Goal: Register for event/course

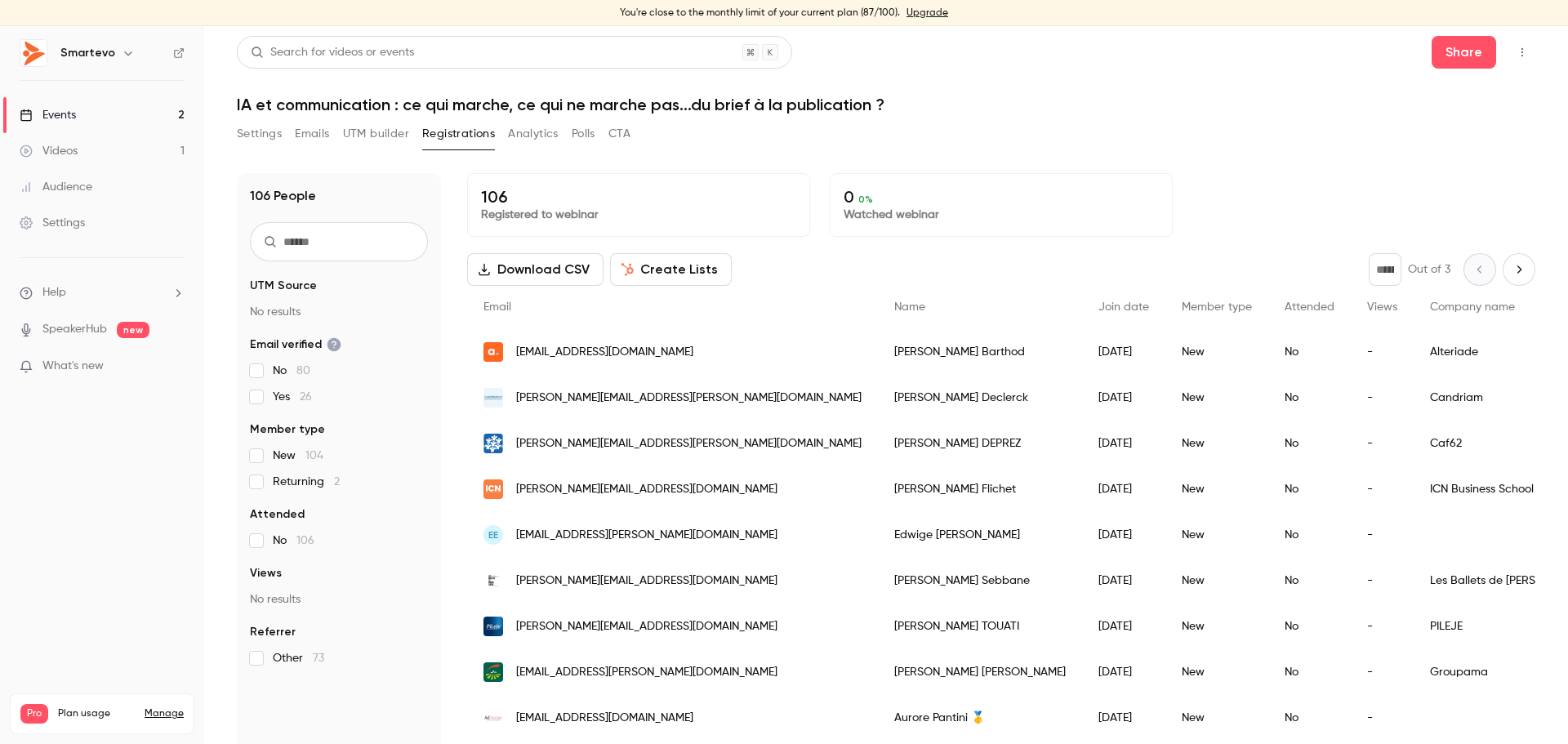
click at [81, 108] on link "Events 2" at bounding box center [102, 115] width 204 height 36
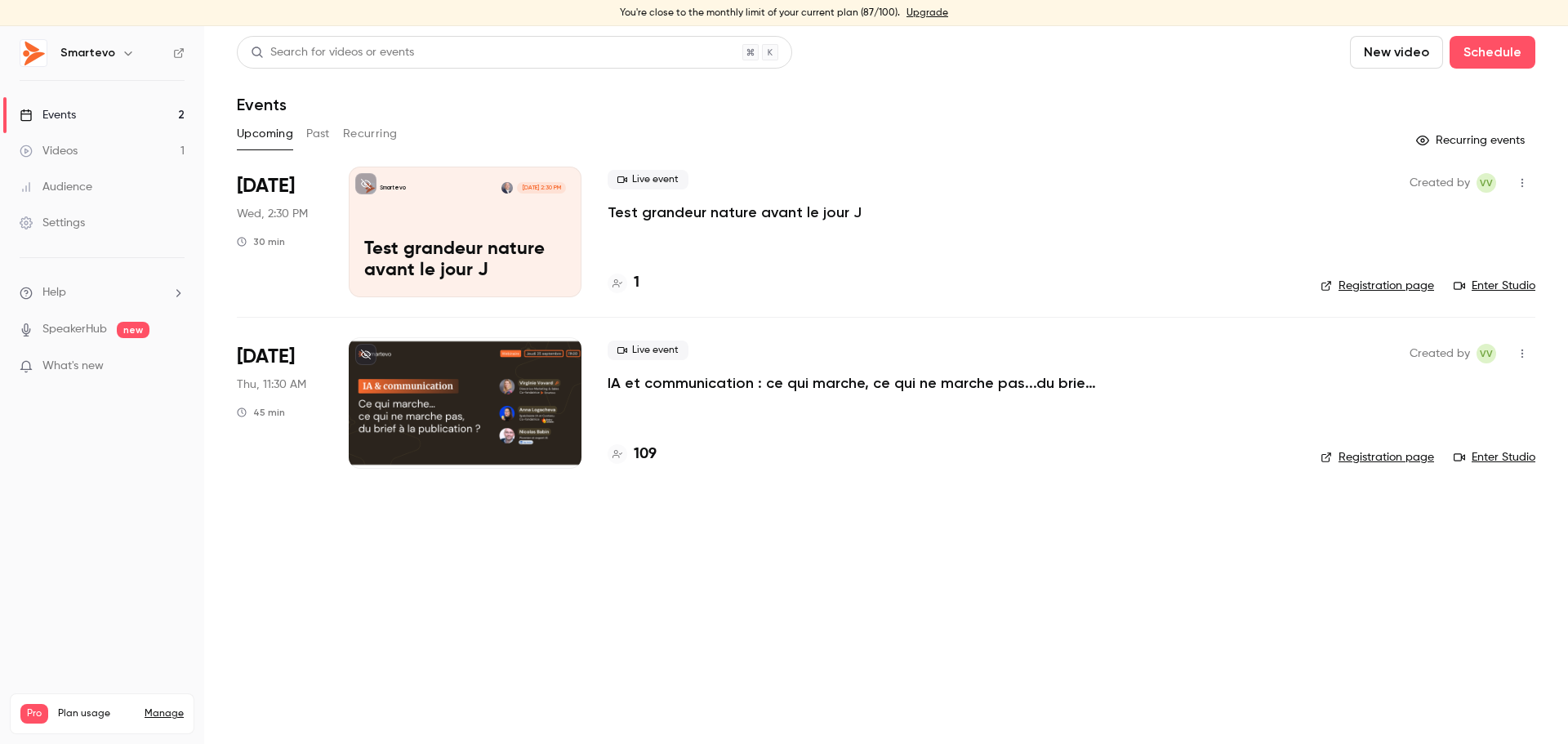
click at [524, 389] on div at bounding box center [465, 402] width 232 height 130
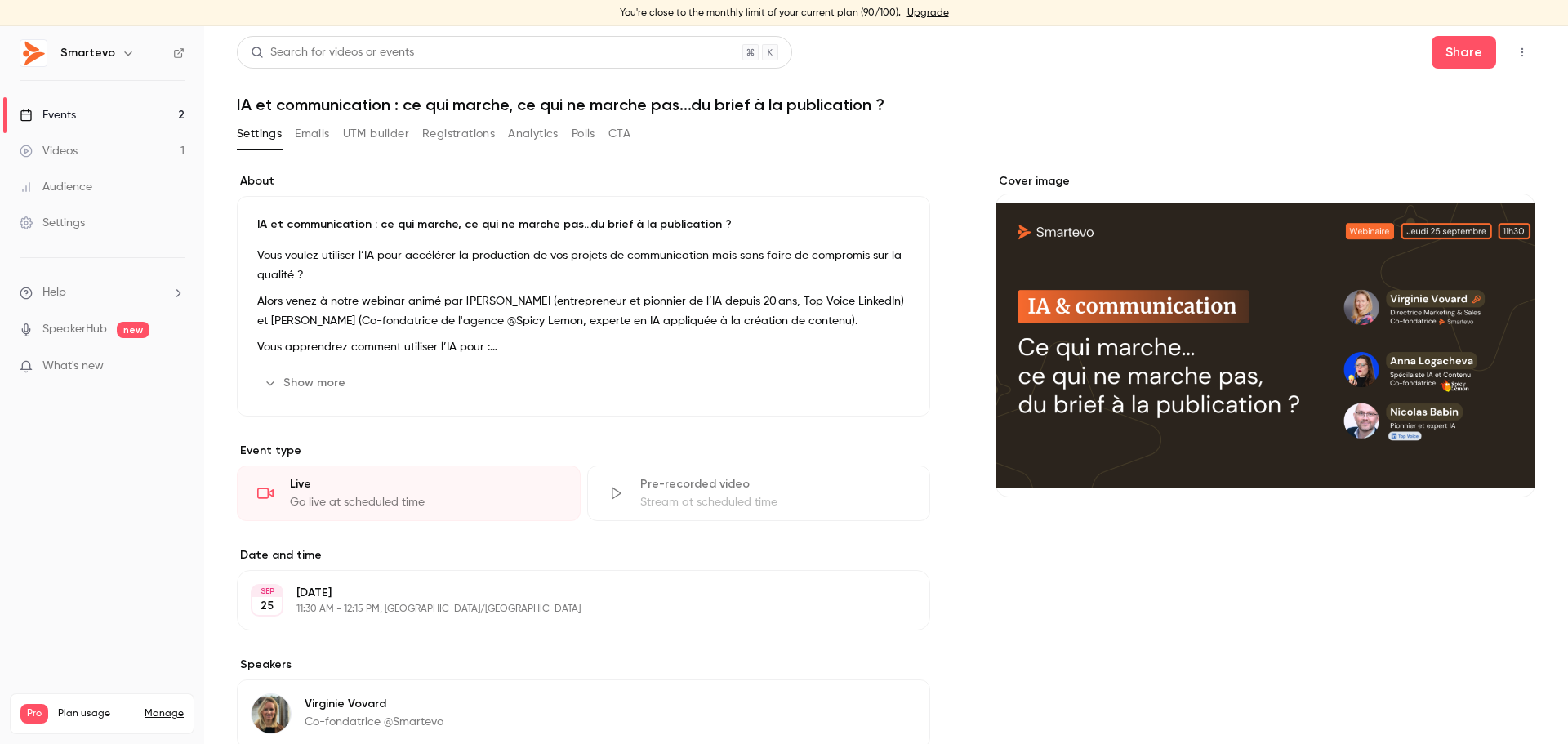
click at [485, 144] on button "Registrations" at bounding box center [459, 133] width 73 height 26
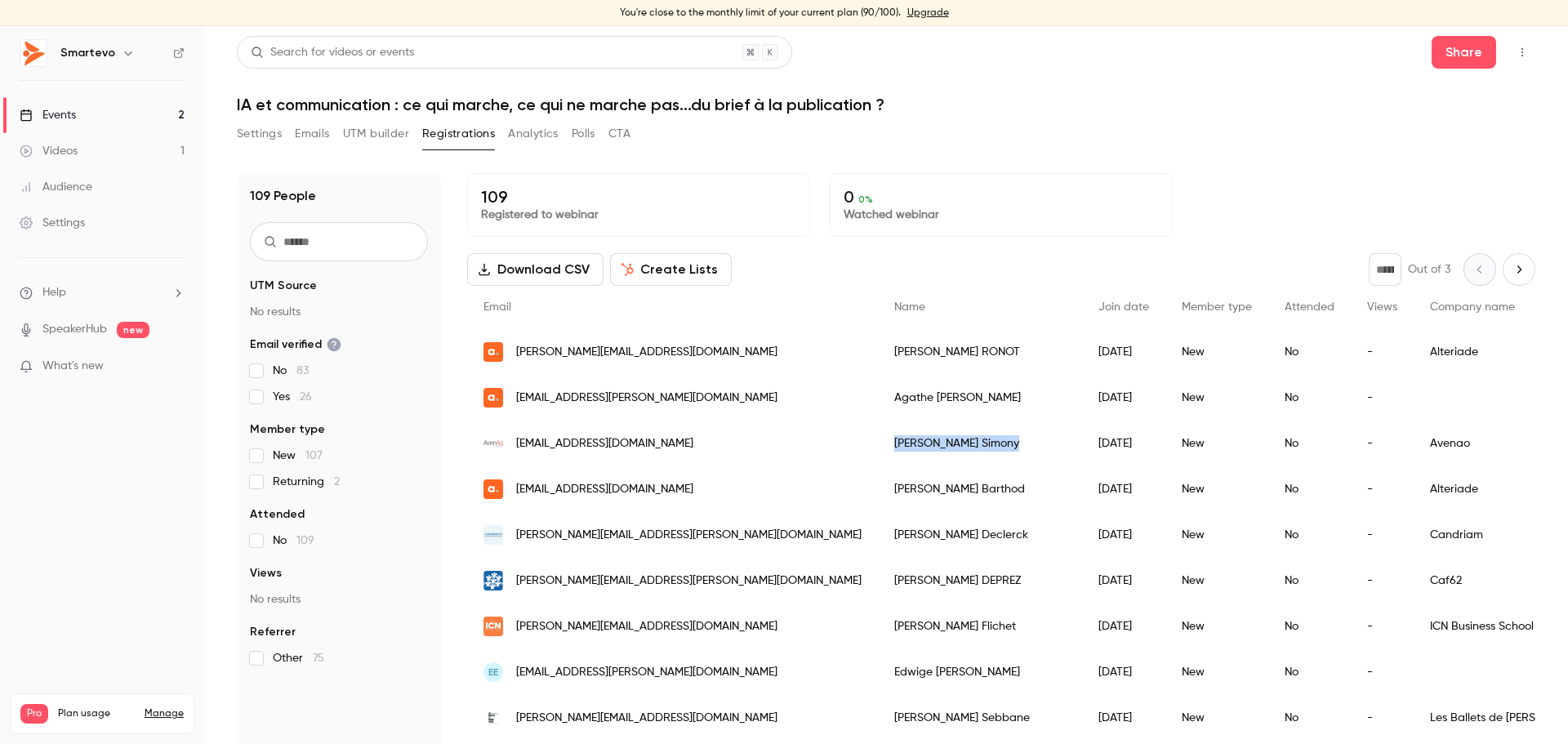
drag, startPoint x: 887, startPoint y: 447, endPoint x: 789, endPoint y: 446, distance: 98.0
click at [878, 446] on div "[PERSON_NAME]" at bounding box center [980, 443] width 204 height 46
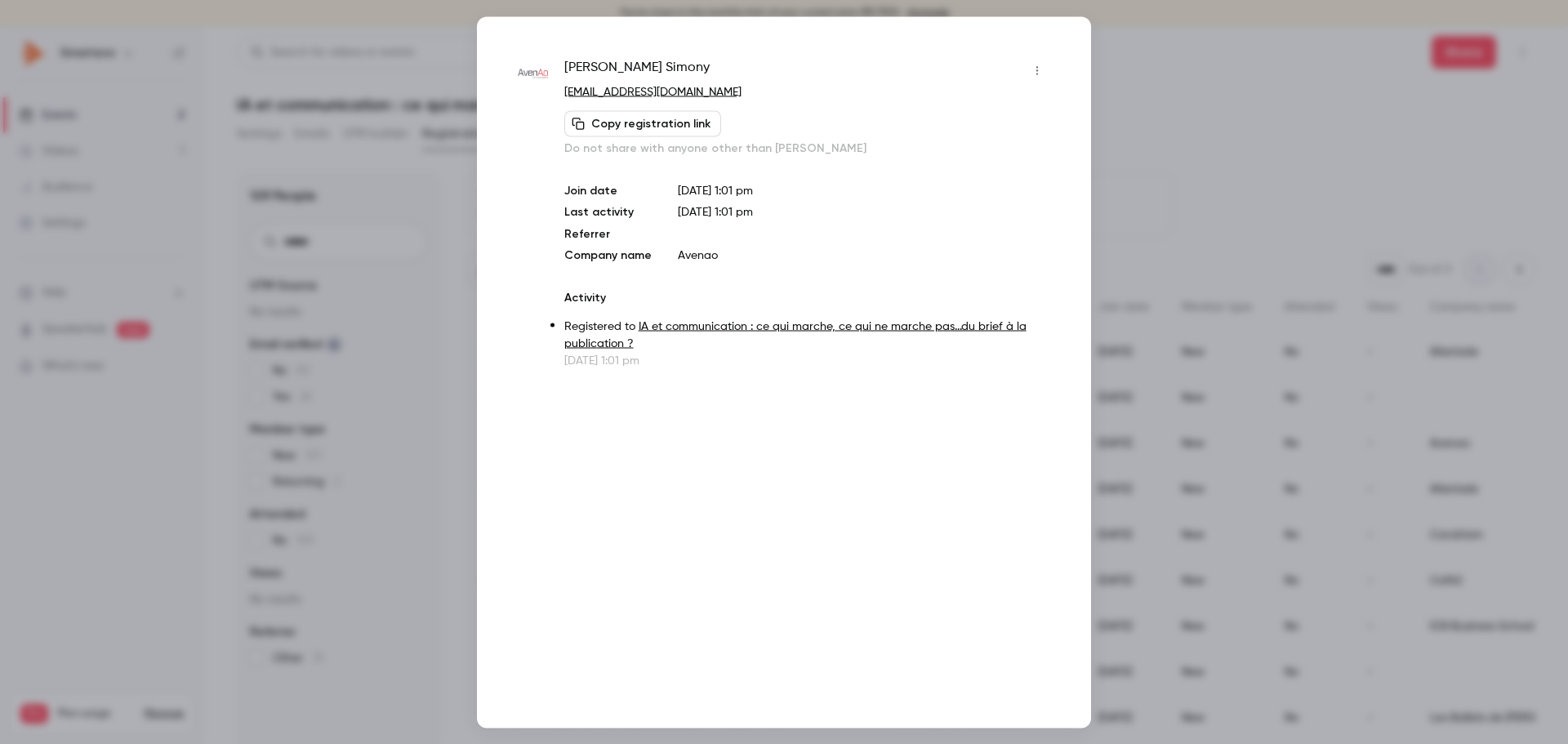
copy div "[PERSON_NAME]"
drag, startPoint x: 662, startPoint y: 68, endPoint x: 554, endPoint y: 68, distance: 108.0
click at [554, 68] on div "[PERSON_NAME] [EMAIL_ADDRESS][DOMAIN_NAME] Copy registration link Do not share …" at bounding box center [784, 212] width 532 height 311
copy div "[PERSON_NAME]"
click at [1127, 48] on div at bounding box center [784, 372] width 1568 height 744
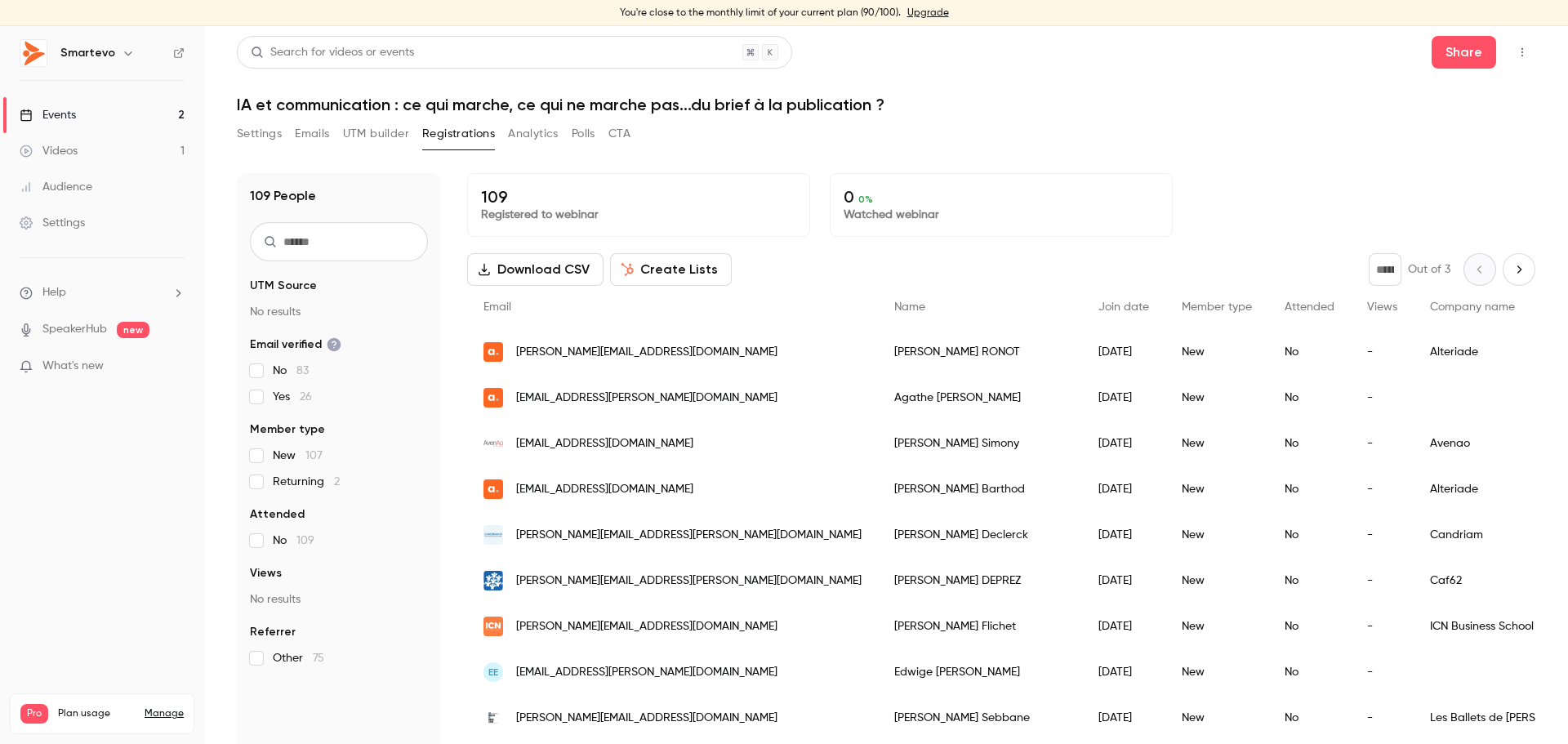
click at [1112, 65] on div "Search for videos or events Share" at bounding box center [886, 52] width 1298 height 32
